Goal: Communication & Community: Ask a question

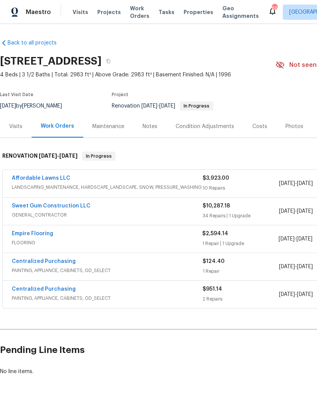
scroll to position [40, 0]
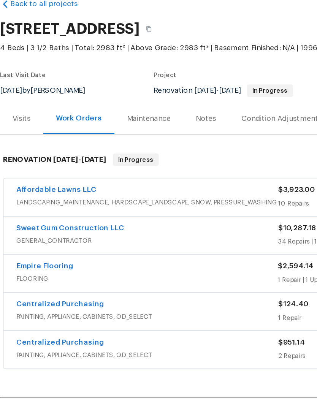
click at [25, 176] on link "Affordable Lawns LLC" at bounding box center [41, 178] width 59 height 5
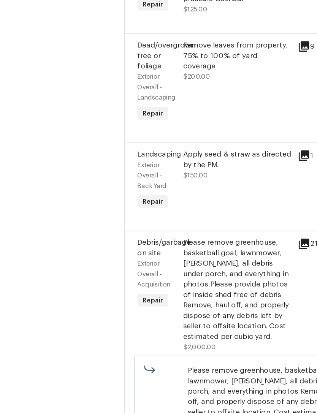
scroll to position [162, 0]
click at [173, 77] on div "Remove leaves from property. 75% to 100% of yard coverage $200.00" at bounding box center [172, 99] width 83 height 65
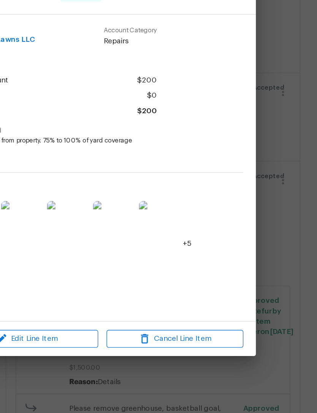
click at [187, 238] on img at bounding box center [202, 253] width 30 height 30
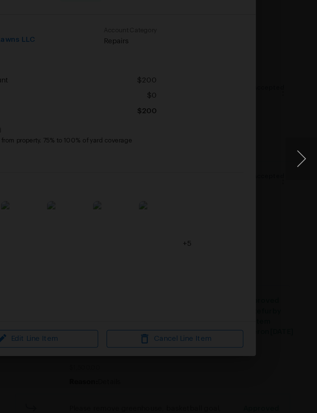
click at [294, 192] on button "Next image" at bounding box center [305, 207] width 23 height 30
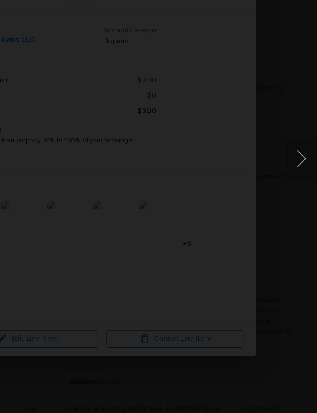
click at [294, 192] on button "Next image" at bounding box center [305, 207] width 23 height 30
click at [110, 30] on div "Lightbox" at bounding box center [158, 206] width 317 height 413
click at [109, 30] on div "Lightbox" at bounding box center [158, 206] width 317 height 413
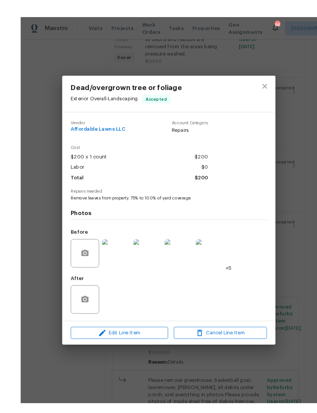
scroll to position [24, 0]
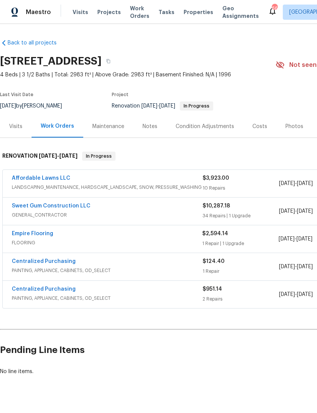
scroll to position [40, 0]
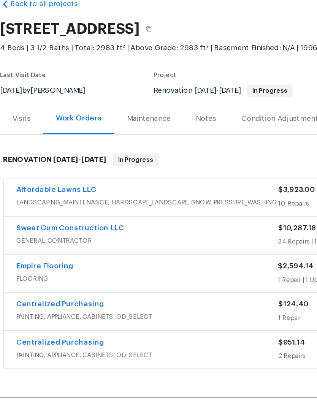
click at [60, 176] on link "Affordable Lawns LLC" at bounding box center [41, 178] width 59 height 5
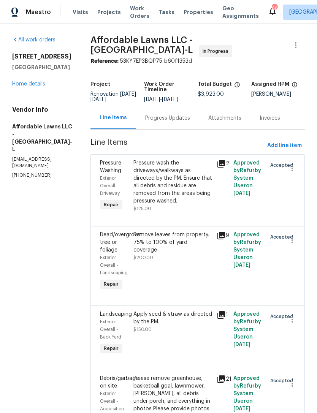
click at [39, 82] on link "Home details" at bounding box center [28, 83] width 33 height 5
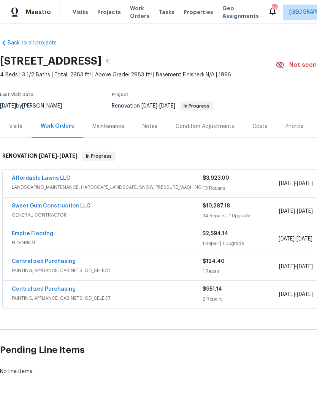
click at [71, 206] on link "Sweet Gum Construction LLC" at bounding box center [51, 205] width 79 height 5
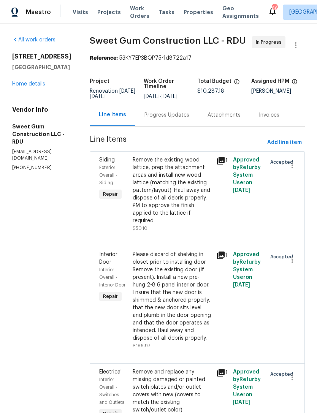
click at [189, 119] on div "Progress Updates" at bounding box center [166, 115] width 45 height 8
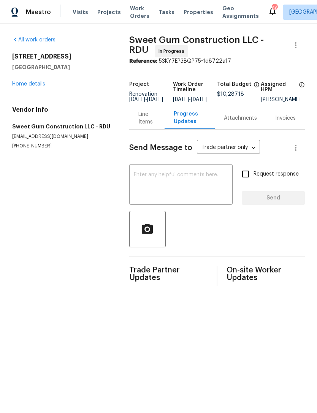
click at [198, 183] on textarea at bounding box center [181, 185] width 94 height 27
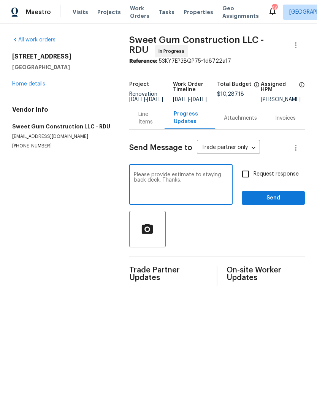
type textarea "Please provide estimate to staying back deck. Thanks."
click at [247, 180] on input "Request response" at bounding box center [246, 174] width 16 height 16
checkbox input "true"
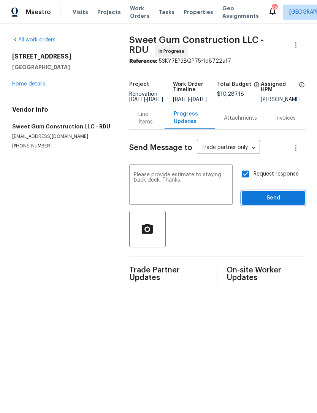
click at [271, 203] on span "Send" at bounding box center [273, 199] width 51 height 10
